Goal: Task Accomplishment & Management: Use online tool/utility

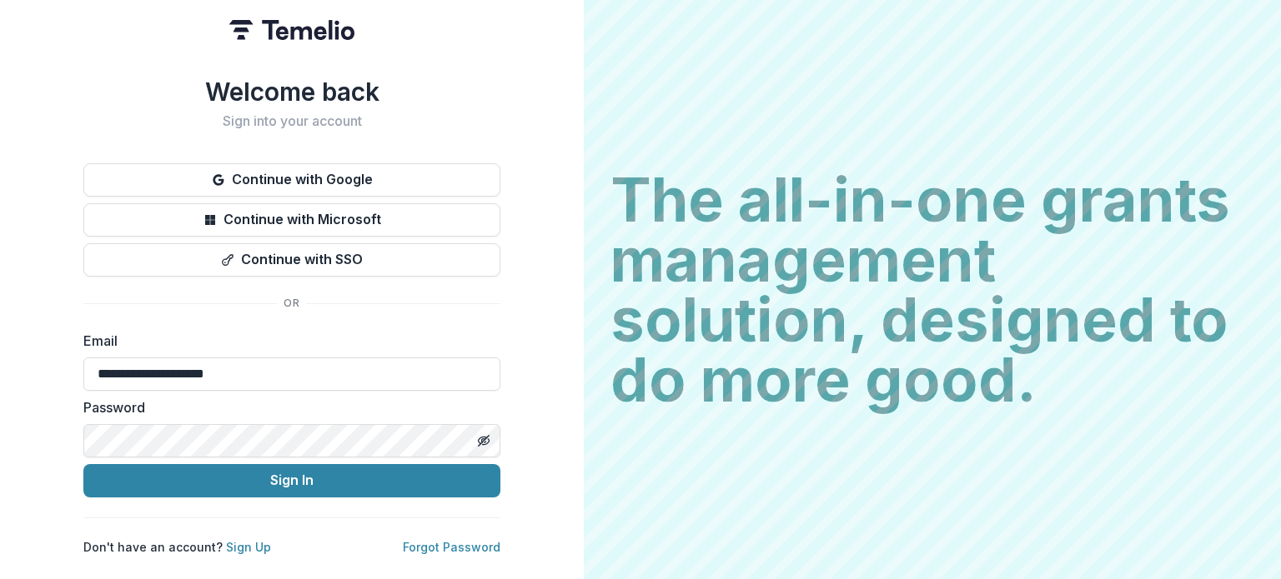
type input "**********"
click at [551, 362] on div "**********" at bounding box center [292, 289] width 584 height 579
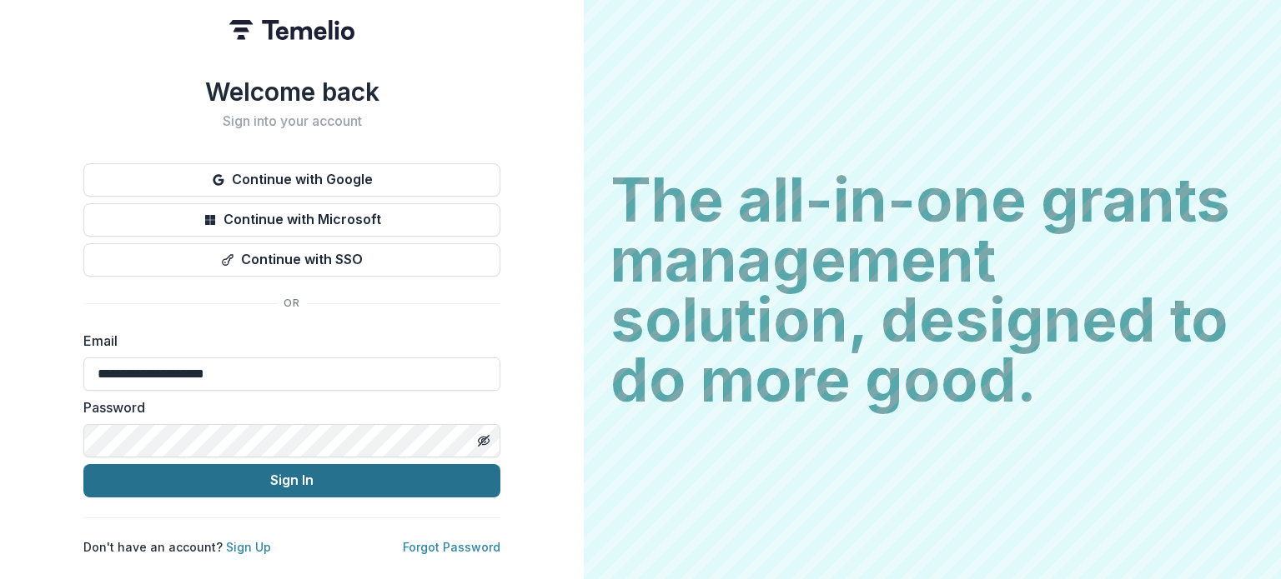
click at [312, 467] on button "Sign In" at bounding box center [291, 480] width 417 height 33
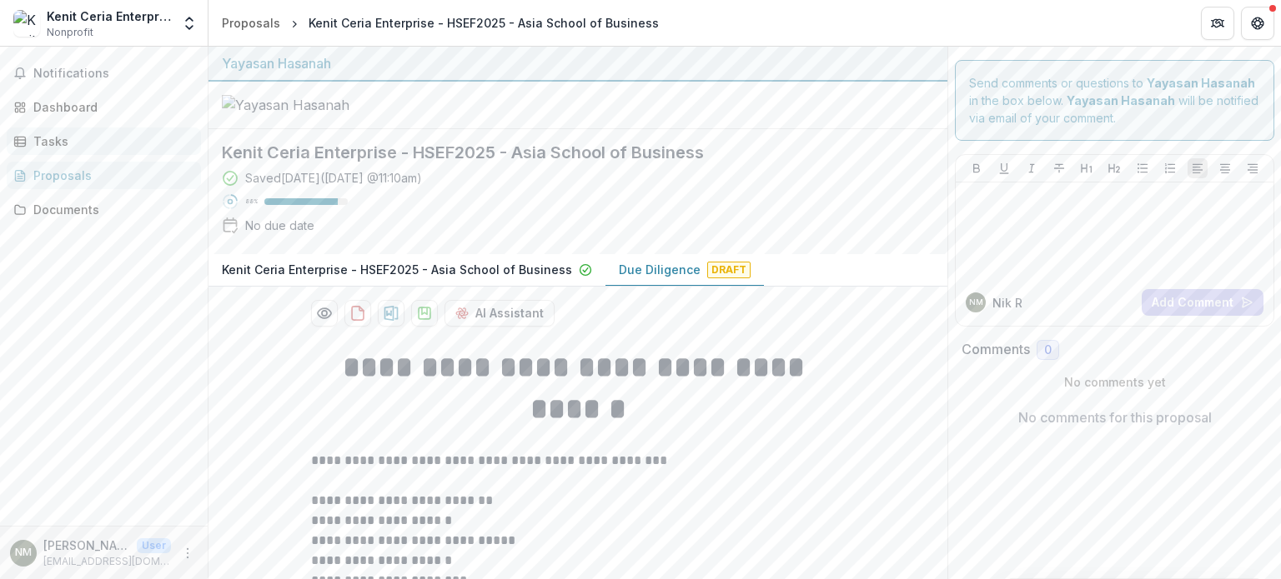
click at [60, 135] on div "Tasks" at bounding box center [110, 142] width 154 height 18
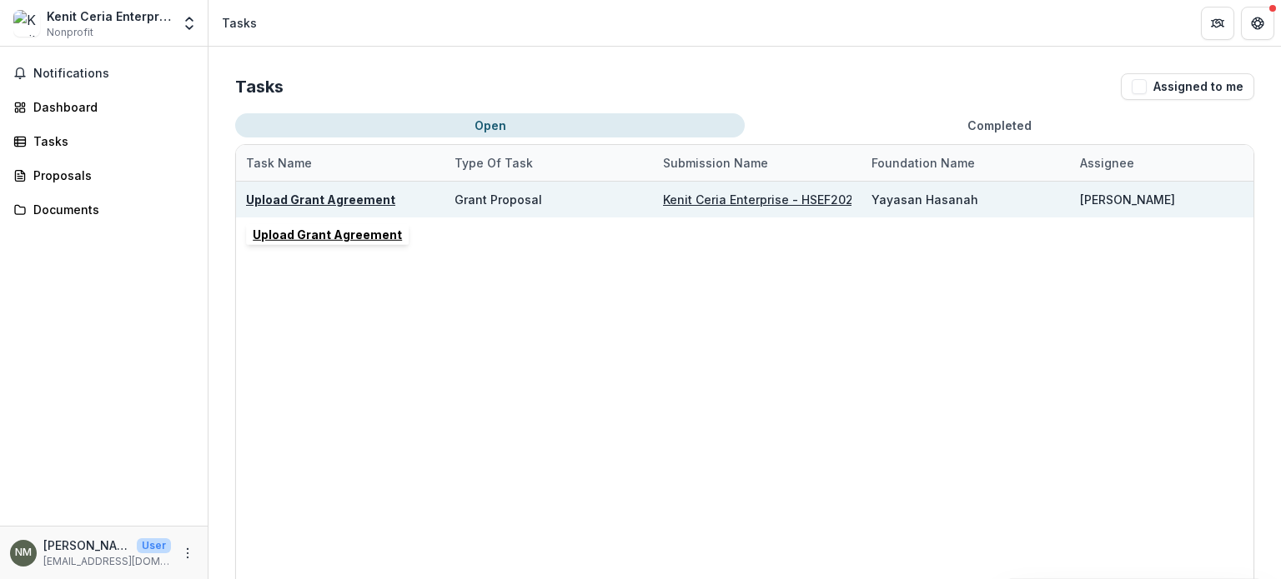
click at [321, 196] on u "Upload Grant Agreement" at bounding box center [320, 200] width 149 height 14
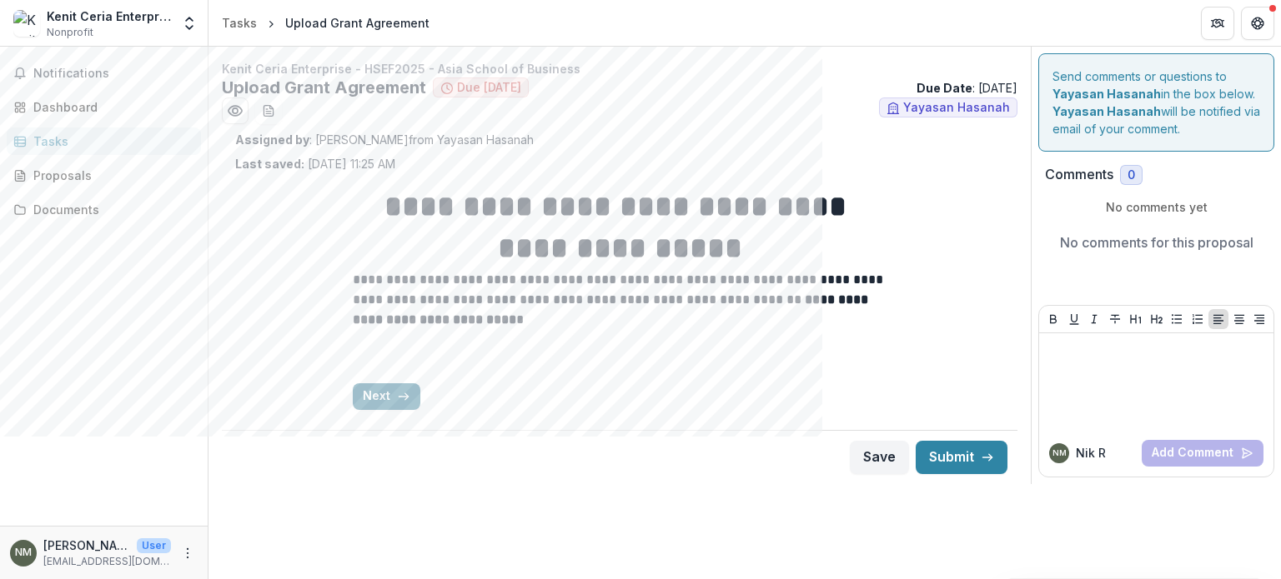
click at [399, 397] on line "button" at bounding box center [402, 397] width 9 height 0
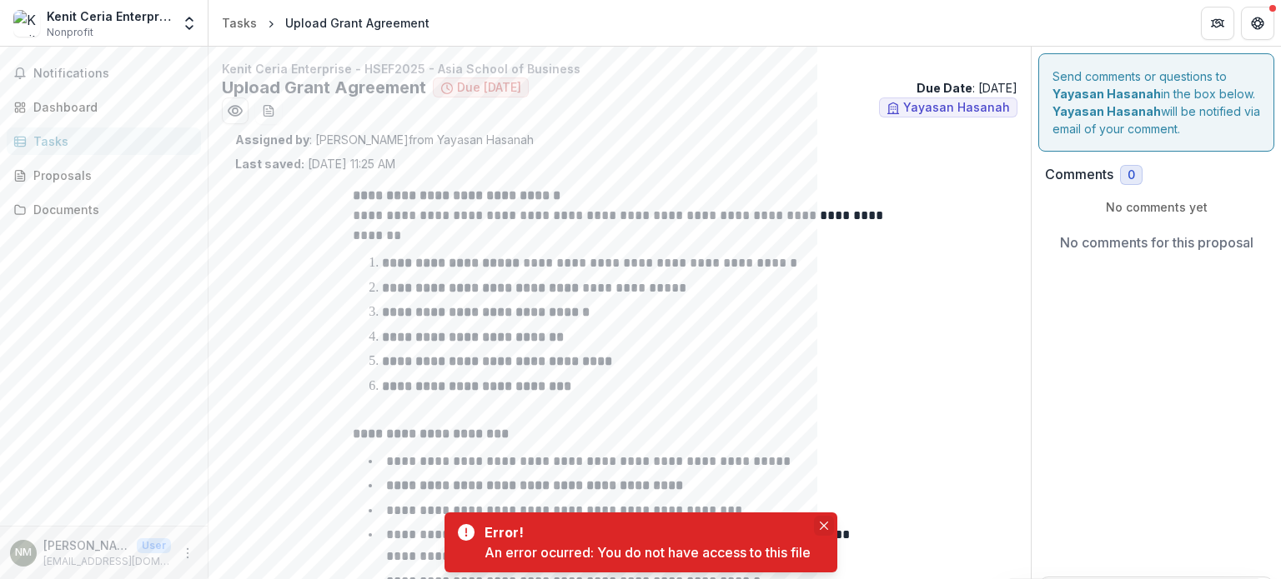
click at [824, 523] on icon "Close" at bounding box center [823, 526] width 8 height 8
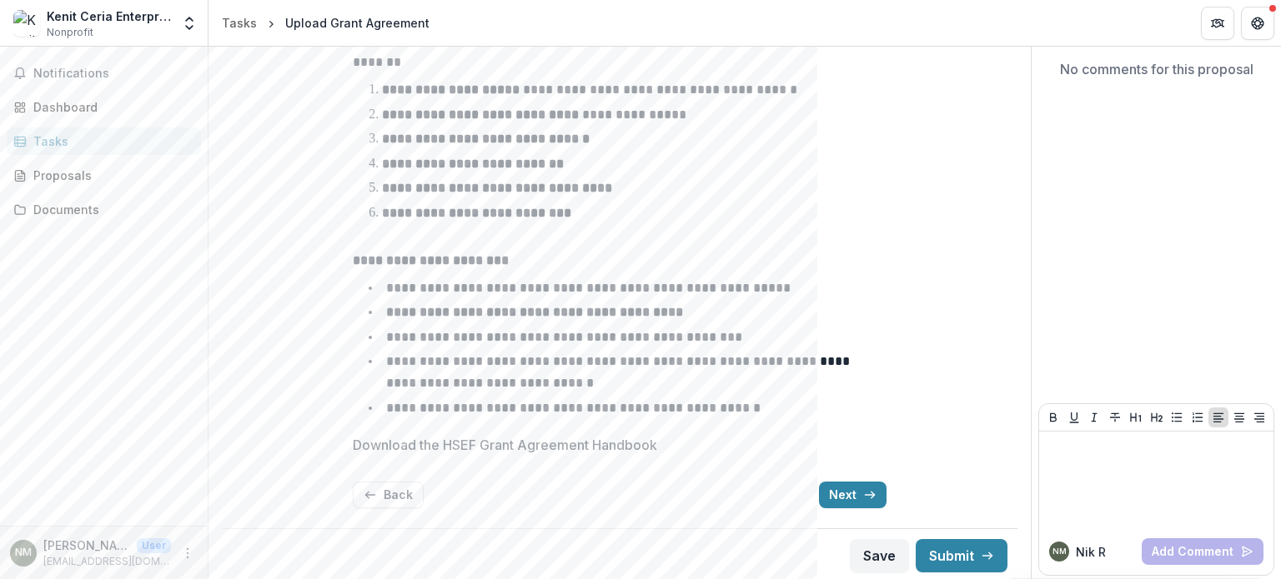
scroll to position [177, 0]
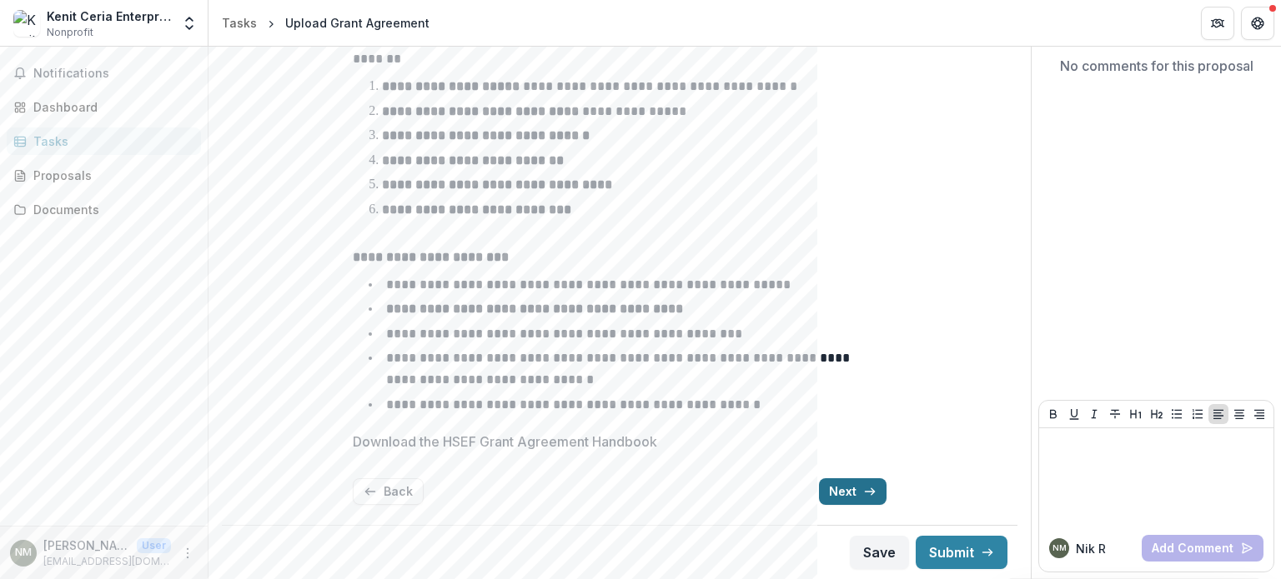
click at [857, 484] on button "Next" at bounding box center [853, 492] width 68 height 27
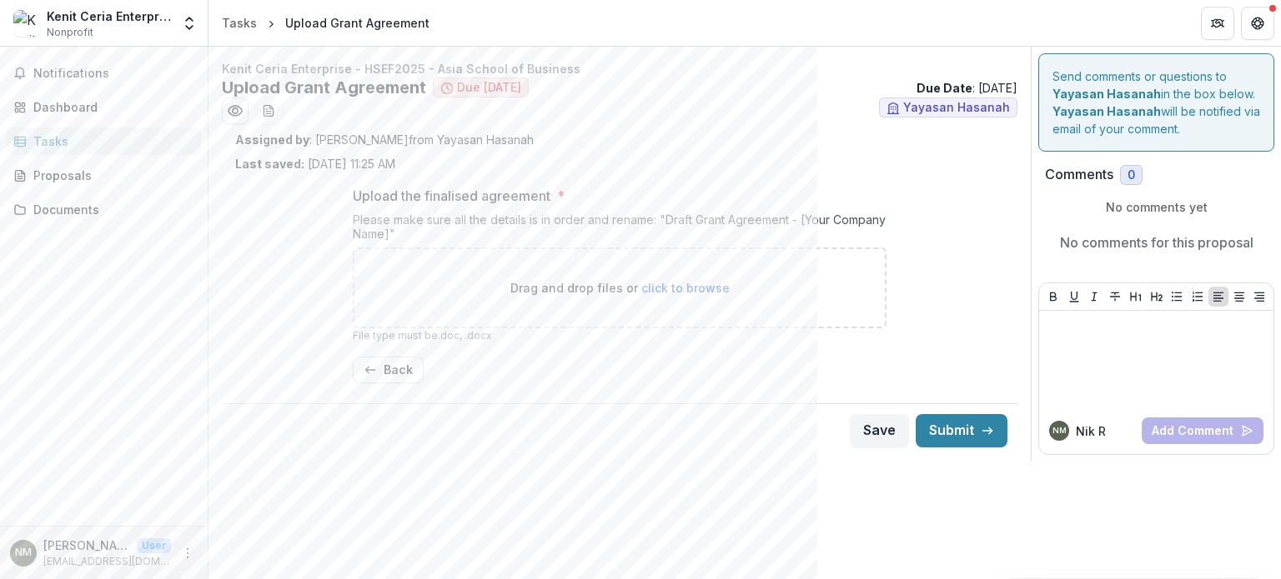
scroll to position [0, 0]
click at [63, 209] on div "Documents" at bounding box center [110, 210] width 154 height 18
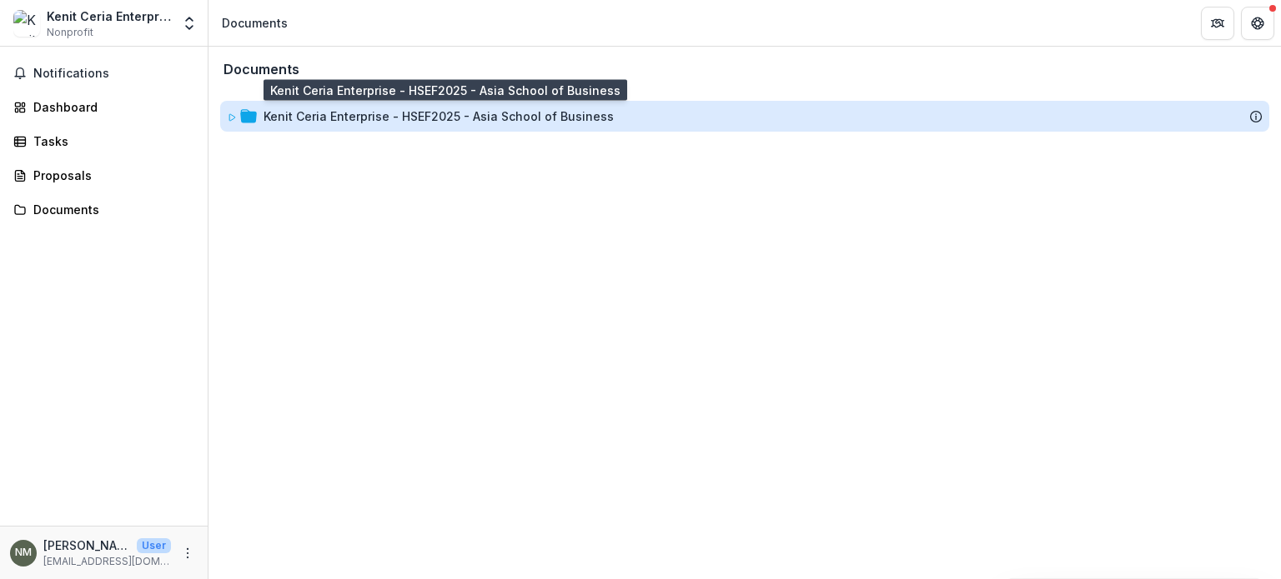
click at [317, 119] on div "Kenit Ceria Enterprise - HSEF2025 - Asia School of Business" at bounding box center [438, 117] width 350 height 18
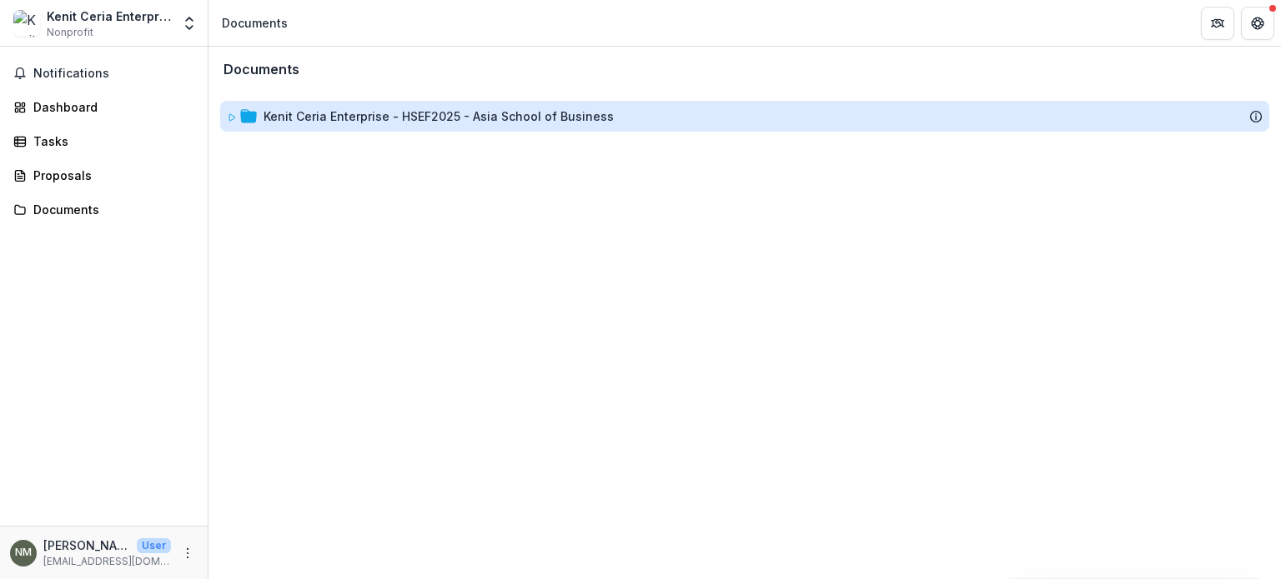
click at [393, 112] on div "Kenit Ceria Enterprise - HSEF2025 - Asia School of Business" at bounding box center [438, 117] width 350 height 18
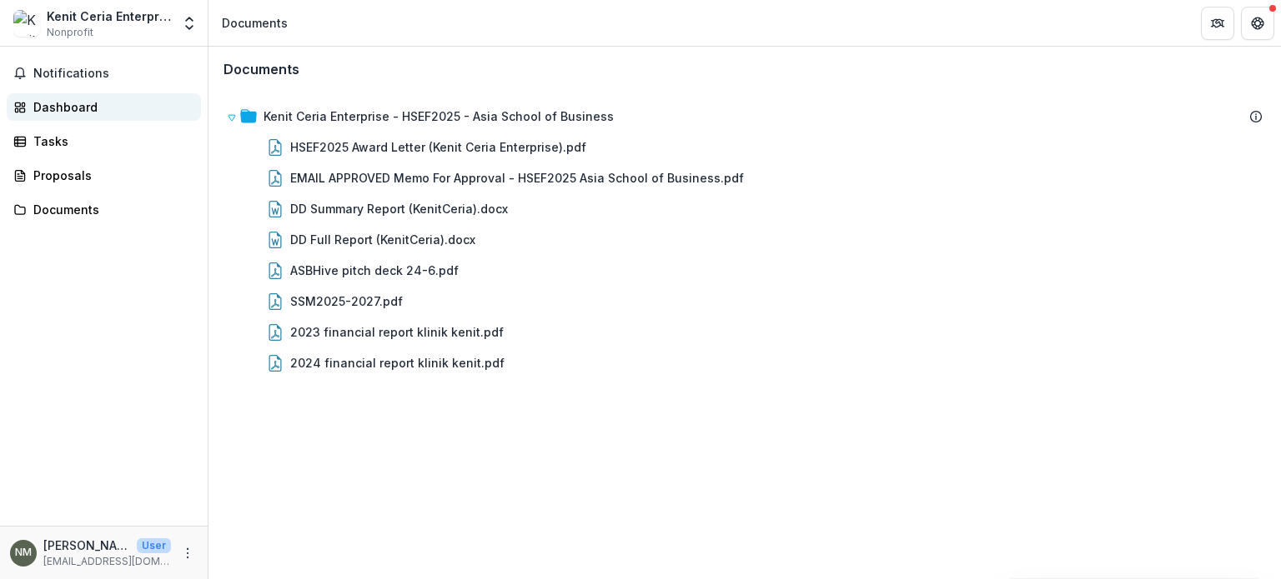
click at [81, 109] on div "Dashboard" at bounding box center [110, 107] width 154 height 18
